Goal: Find specific page/section: Find specific page/section

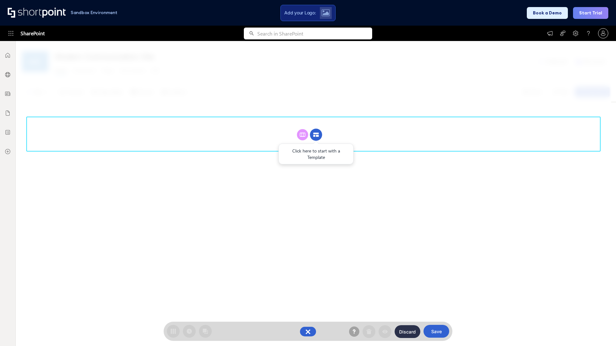
click at [316, 135] on circle at bounding box center [316, 135] width 12 height 12
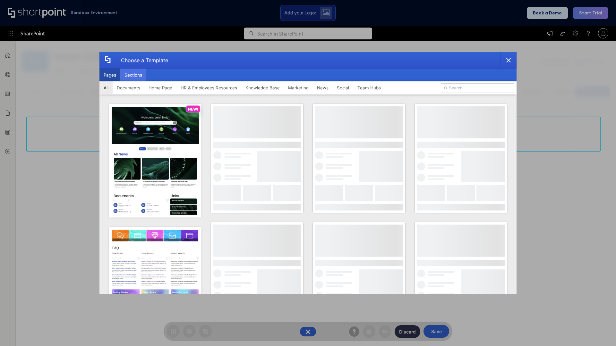
click at [133, 75] on button "Sections" at bounding box center [133, 75] width 26 height 13
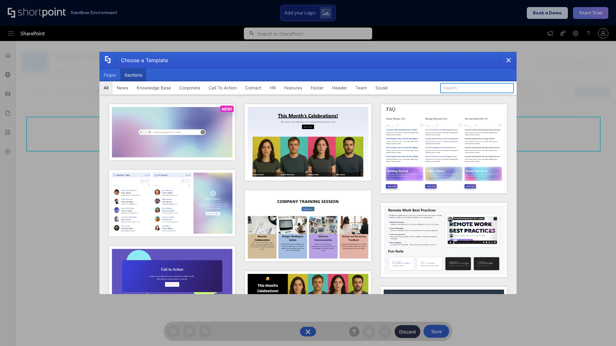
type input "Teammate 2"
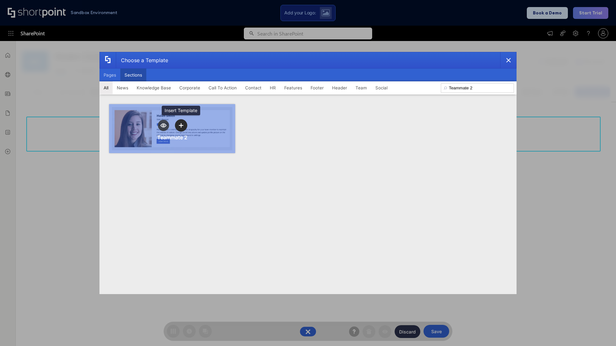
click at [181, 125] on icon "template selector" at bounding box center [181, 125] width 4 height 4
